Goal: Information Seeking & Learning: Learn about a topic

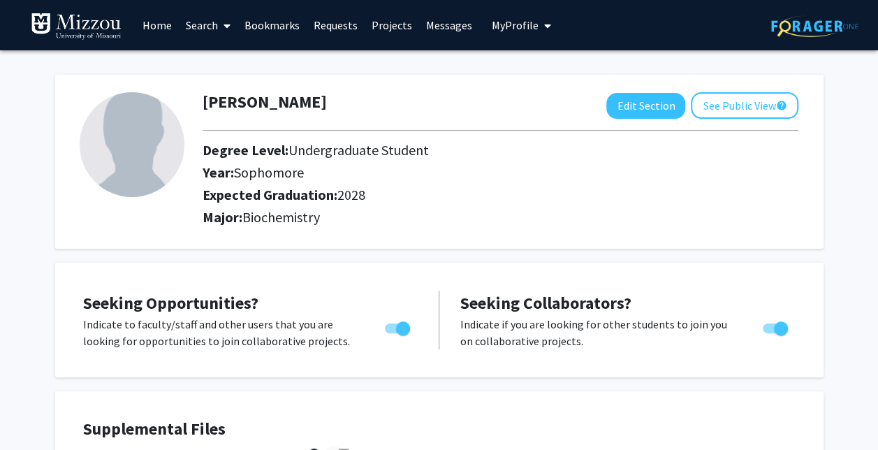
click at [346, 24] on link "Requests" at bounding box center [336, 25] width 58 height 49
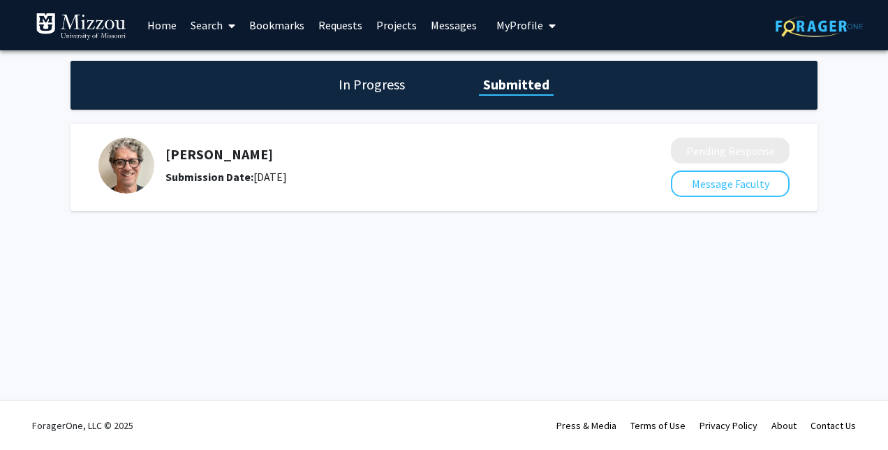
click at [289, 20] on link "Bookmarks" at bounding box center [276, 25] width 69 height 49
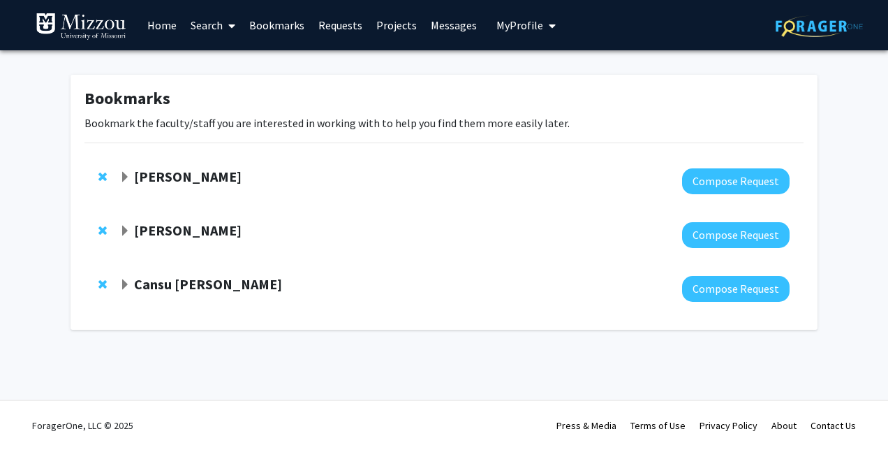
click at [351, 27] on link "Requests" at bounding box center [340, 25] width 58 height 49
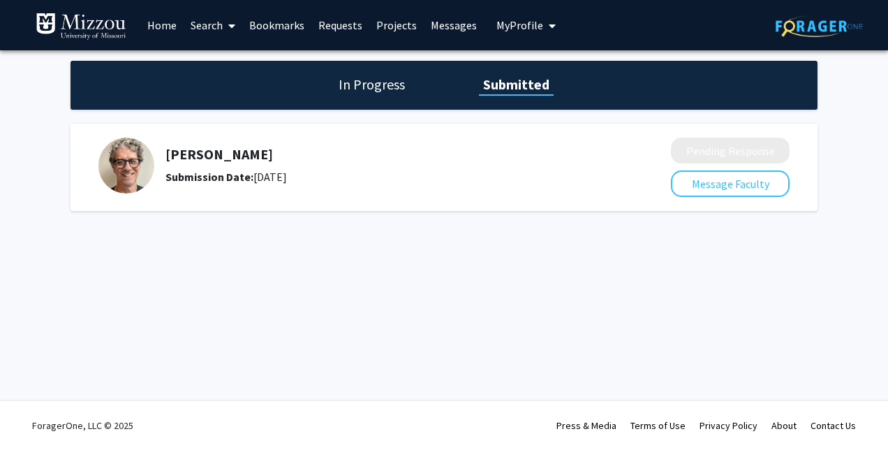
click at [303, 17] on link "Bookmarks" at bounding box center [276, 25] width 69 height 49
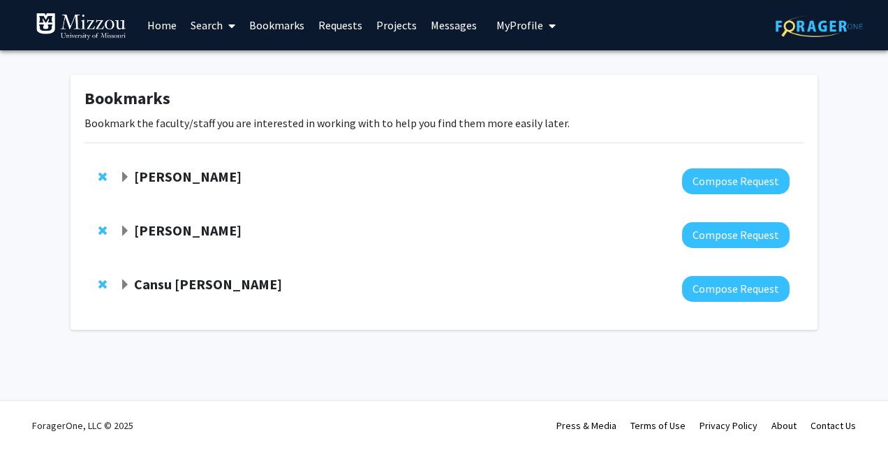
click at [221, 29] on link "Search" at bounding box center [213, 25] width 59 height 49
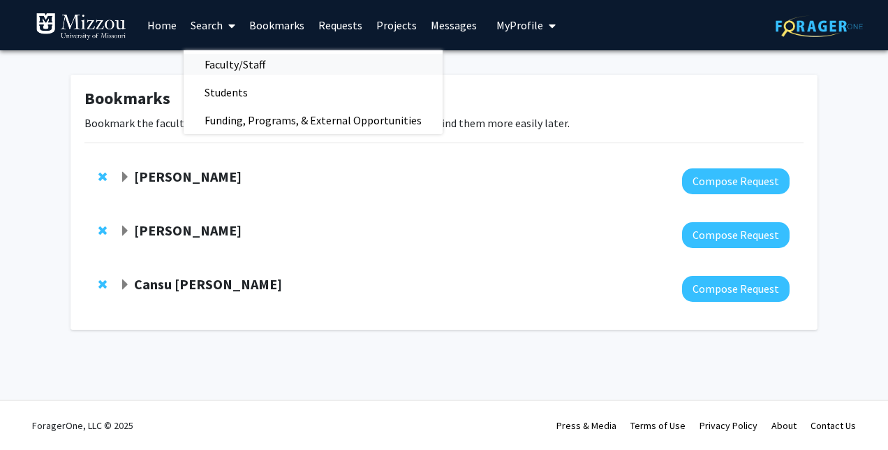
click at [265, 65] on span "Faculty/Staff" at bounding box center [235, 64] width 103 height 28
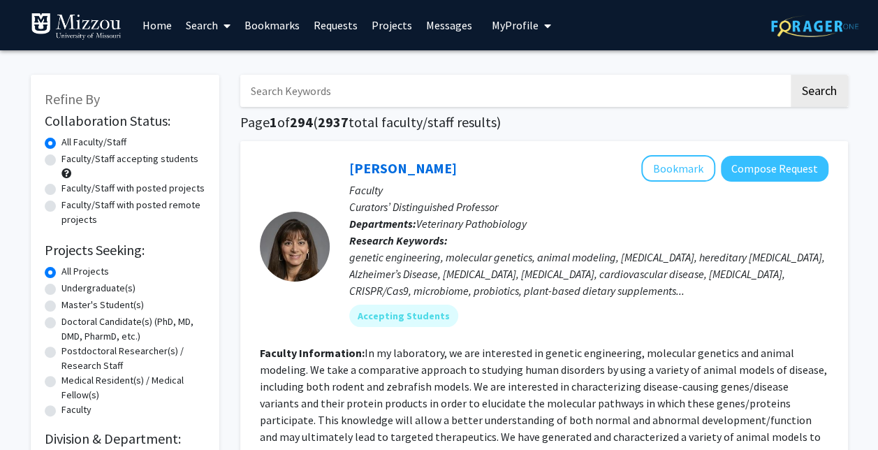
click at [115, 154] on label "Faculty/Staff accepting students" at bounding box center [129, 159] width 137 height 15
click at [71, 154] on input "Faculty/Staff accepting students" at bounding box center [65, 156] width 9 height 9
radio input "true"
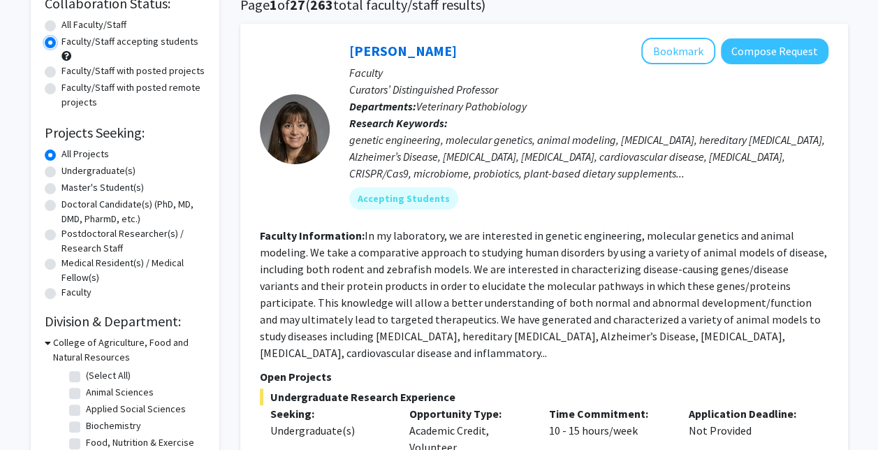
scroll to position [118, 0]
click at [94, 171] on label "Undergraduate(s)" at bounding box center [98, 170] width 74 height 15
click at [71, 171] on input "Undergraduate(s)" at bounding box center [65, 167] width 9 height 9
radio input "true"
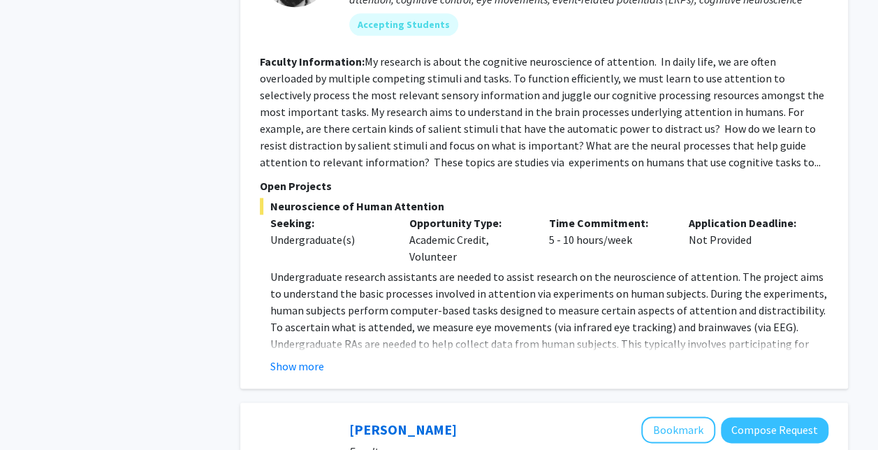
scroll to position [834, 0]
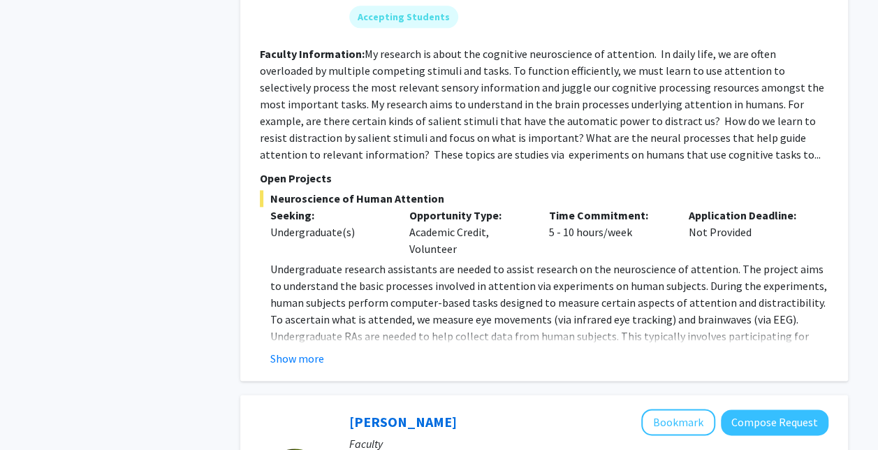
click at [286, 351] on div "[PERSON_NAME] Bookmark Compose Request Faculty Associate Professor Departments:…" at bounding box center [543, 128] width 607 height 505
click at [295, 350] on button "Show more" at bounding box center [297, 358] width 54 height 17
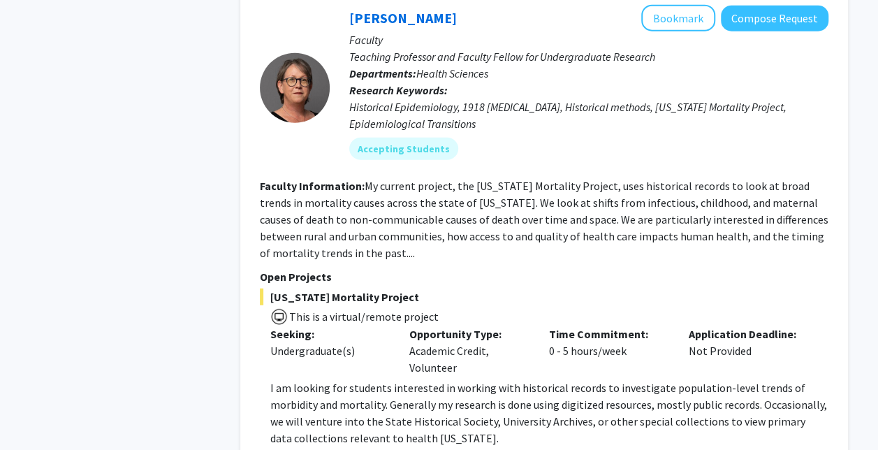
scroll to position [1739, 0]
